Goal: Transaction & Acquisition: Purchase product/service

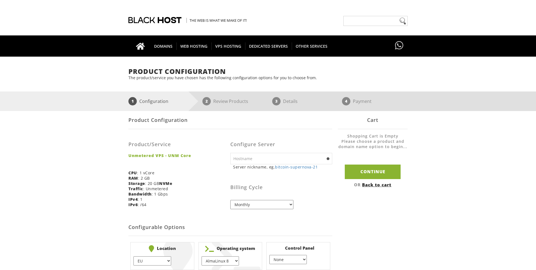
scroll to position [11, 0]
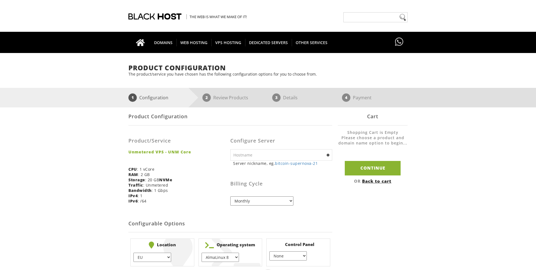
click at [251, 152] on input "text" at bounding box center [281, 154] width 102 height 11
type input "m"
type input "node4tracking"
drag, startPoint x: 293, startPoint y: 199, endPoint x: 297, endPoint y: 194, distance: 7.4
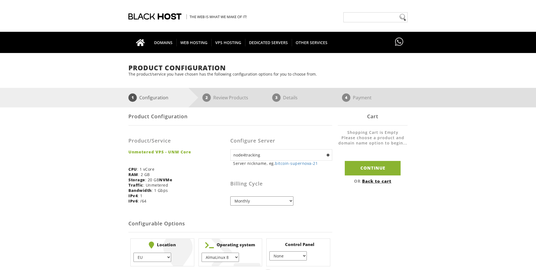
click at [293, 199] on div "Billing Cycle Monthly Quarterly (Save: ~5%) Semi-Annually (Save: ~10%) Annually…" at bounding box center [281, 187] width 102 height 35
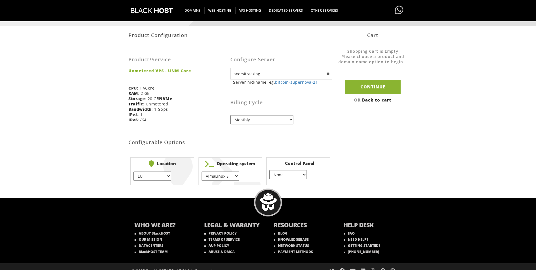
scroll to position [99, 0]
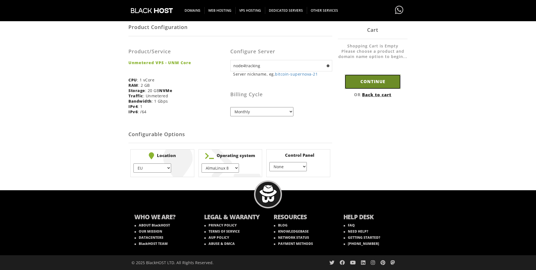
click at [351, 81] on input "Continue" at bounding box center [373, 81] width 56 height 14
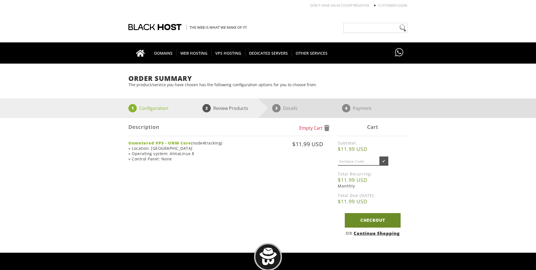
click at [380, 221] on link "Checkout" at bounding box center [373, 220] width 56 height 14
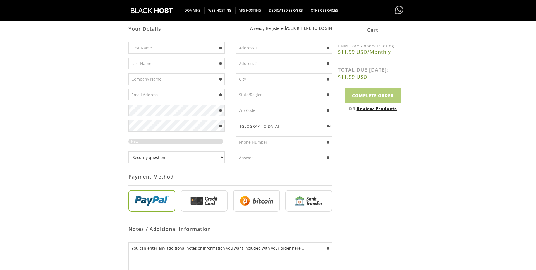
scroll to position [163, 0]
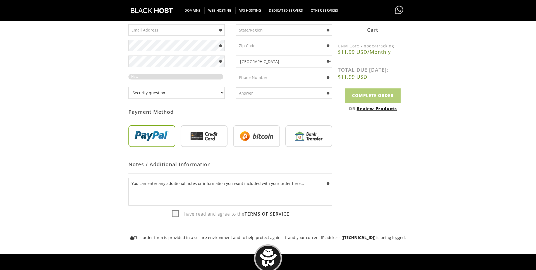
click at [380, 160] on div "Not Yet Registered? Click here to signup... Login Login Already Registered? Cli…" at bounding box center [267, 97] width 279 height 285
